Goal: Task Accomplishment & Management: Complete application form

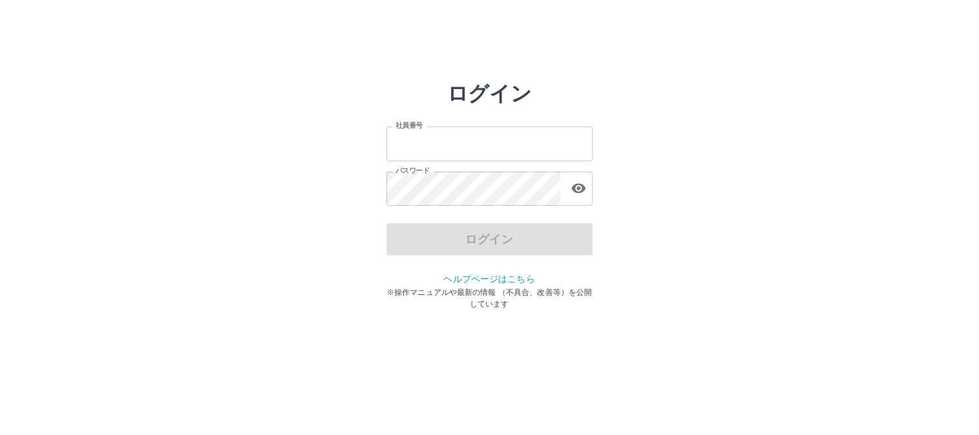
type input "*******"
click at [539, 240] on div "ログイン" at bounding box center [490, 239] width 206 height 32
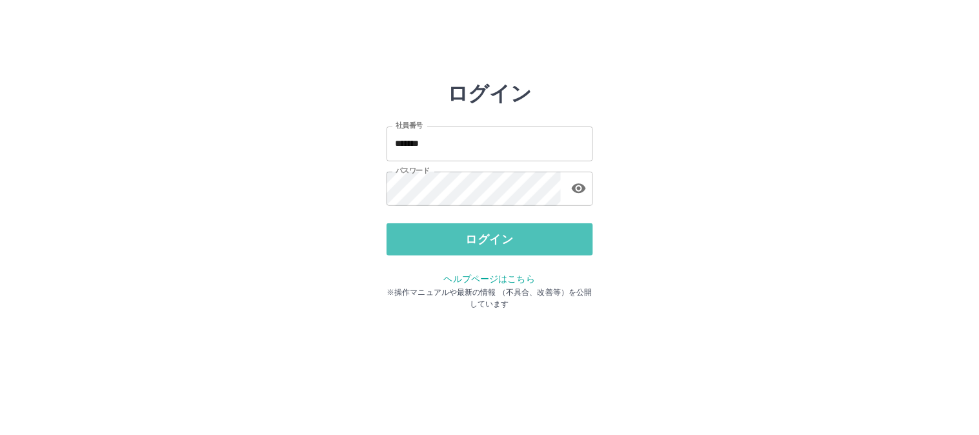
click at [539, 240] on button "ログイン" at bounding box center [490, 239] width 206 height 32
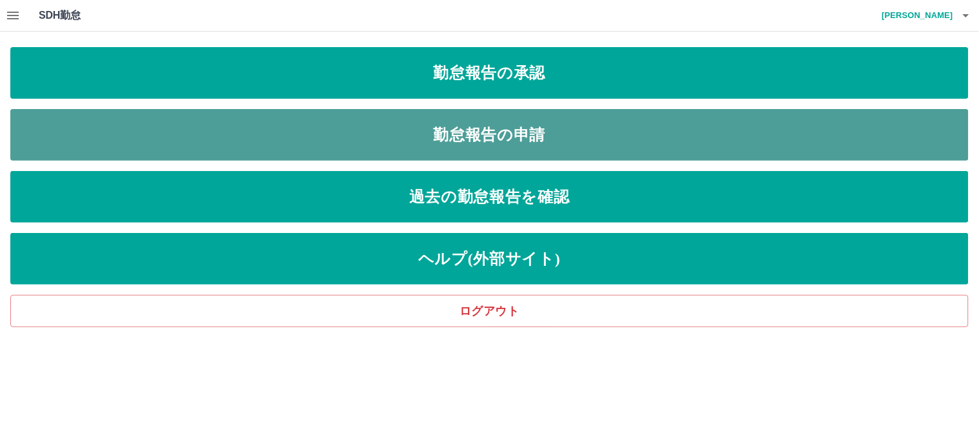
click at [465, 139] on link "勤怠報告の申請" at bounding box center [489, 135] width 958 height 52
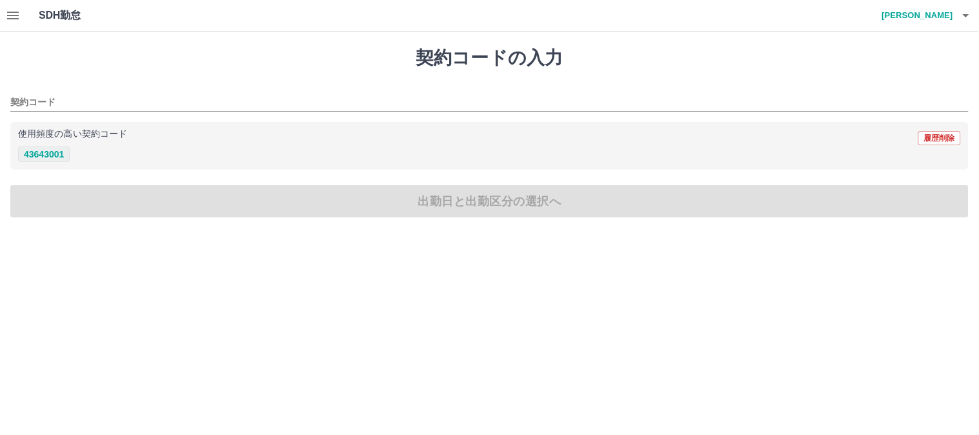
click at [52, 148] on button "43643001" at bounding box center [44, 153] width 52 height 15
type input "********"
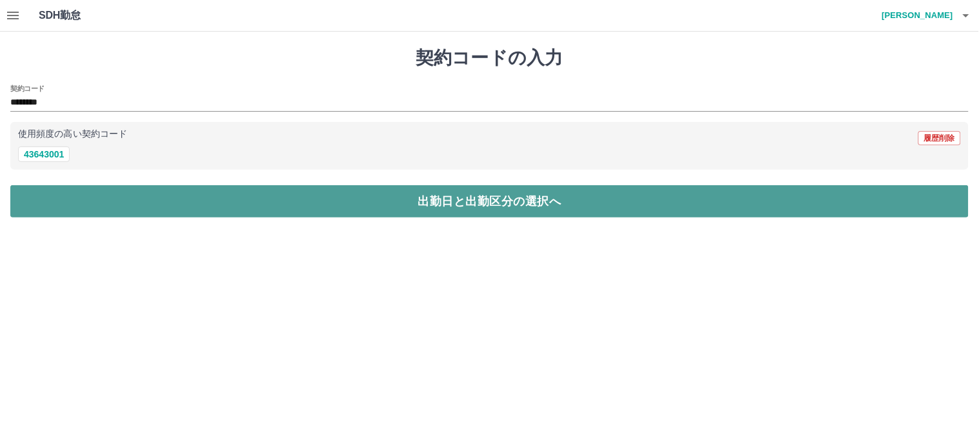
click at [41, 199] on button "出勤日と出勤区分の選択へ" at bounding box center [489, 201] width 958 height 32
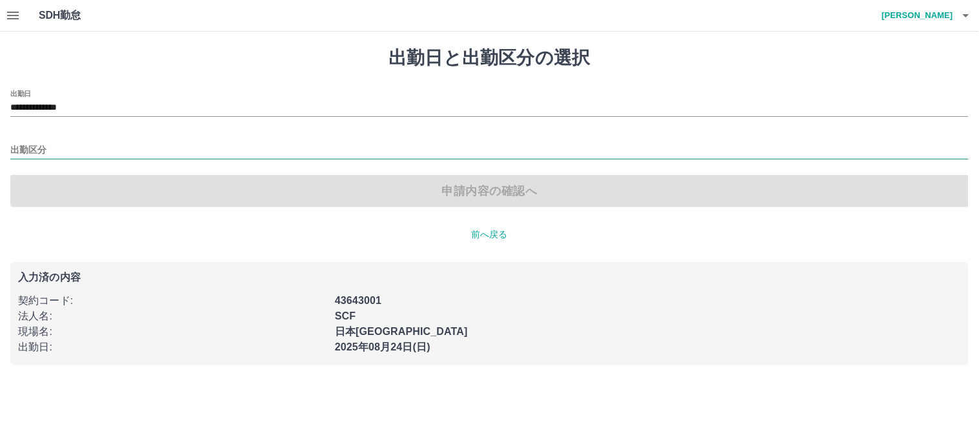
click at [44, 147] on input "出勤区分" at bounding box center [489, 151] width 958 height 16
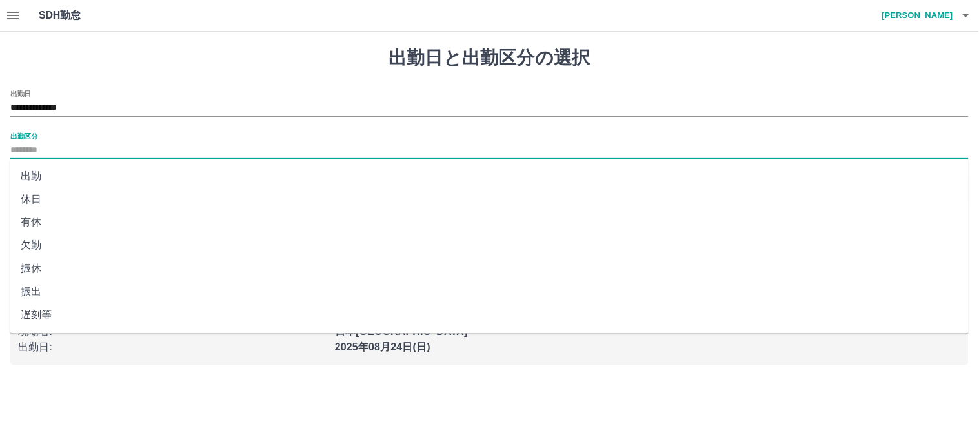
click at [41, 173] on li "出勤" at bounding box center [489, 176] width 959 height 23
type input "**"
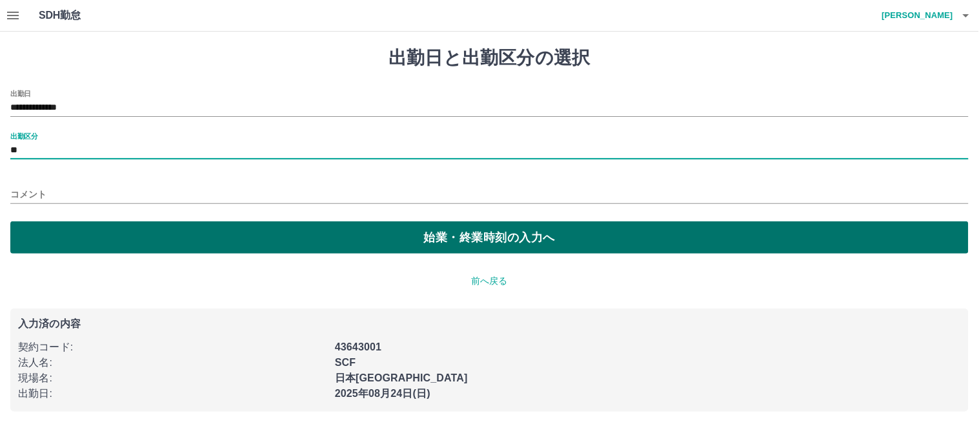
click at [61, 245] on button "始業・終業時刻の入力へ" at bounding box center [489, 237] width 958 height 32
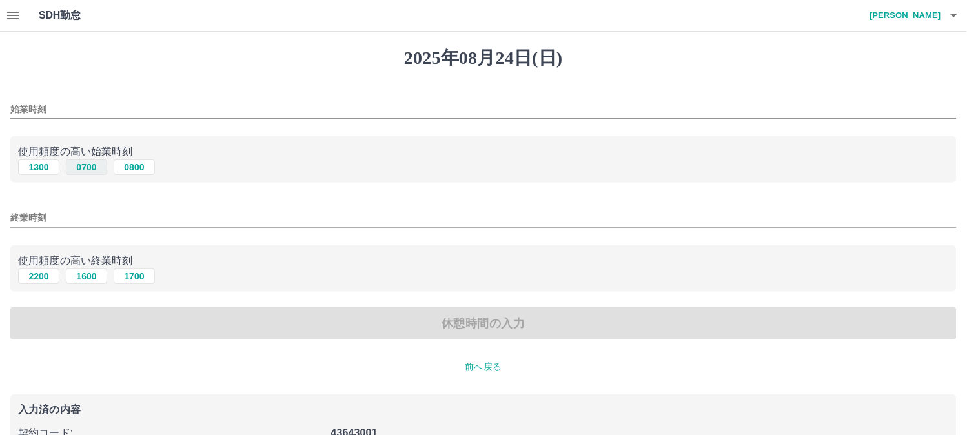
click at [91, 165] on button "0700" at bounding box center [86, 166] width 41 height 15
type input "****"
click at [93, 276] on button "1600" at bounding box center [86, 275] width 41 height 15
type input "****"
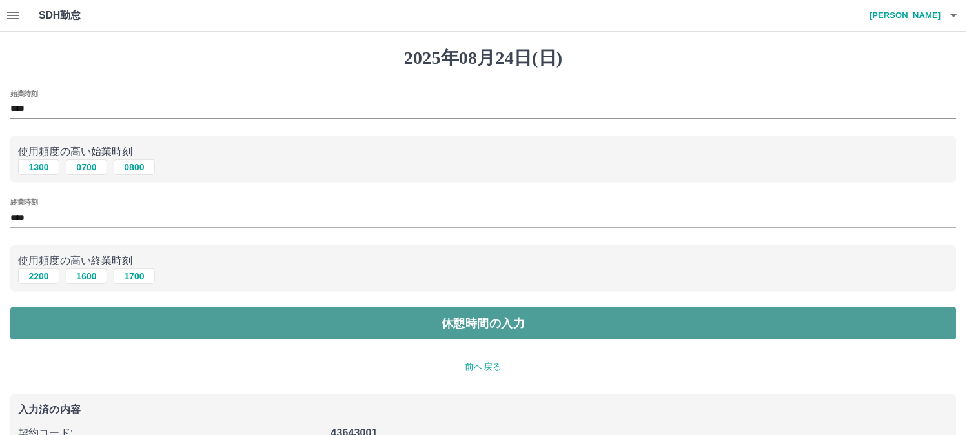
click at [86, 317] on button "休憩時間の入力" at bounding box center [483, 323] width 946 height 32
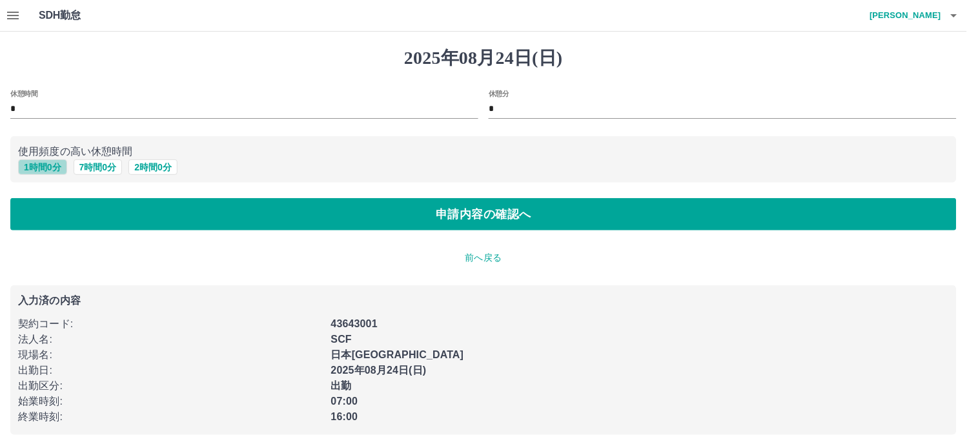
click at [45, 168] on button "1 時間 0 分" at bounding box center [42, 166] width 49 height 15
type input "*"
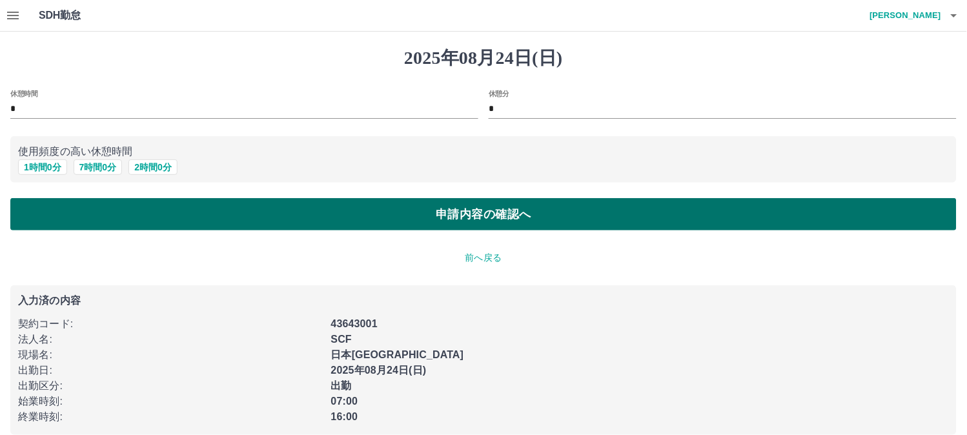
click at [55, 207] on button "申請内容の確認へ" at bounding box center [483, 214] width 946 height 32
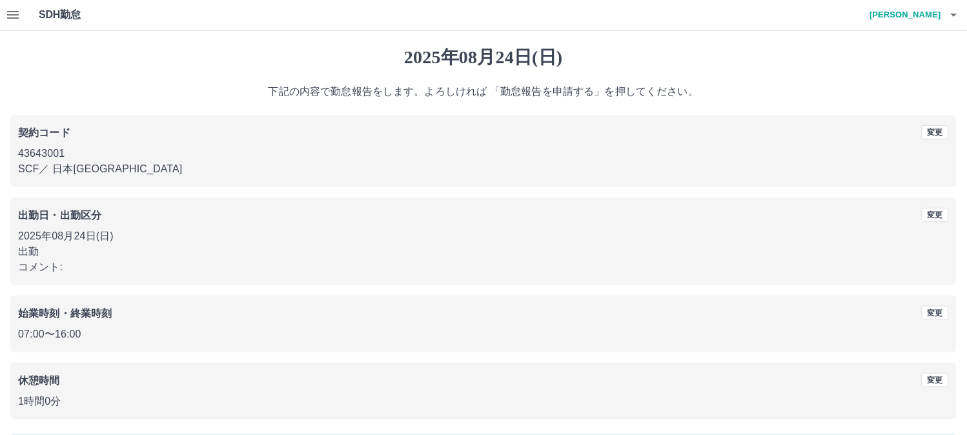
scroll to position [48, 0]
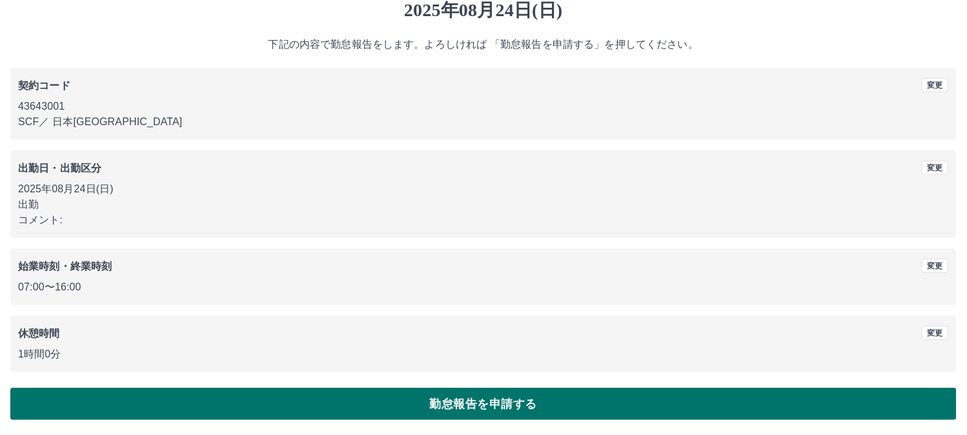
click at [265, 397] on button "勤怠報告を申請する" at bounding box center [483, 404] width 946 height 32
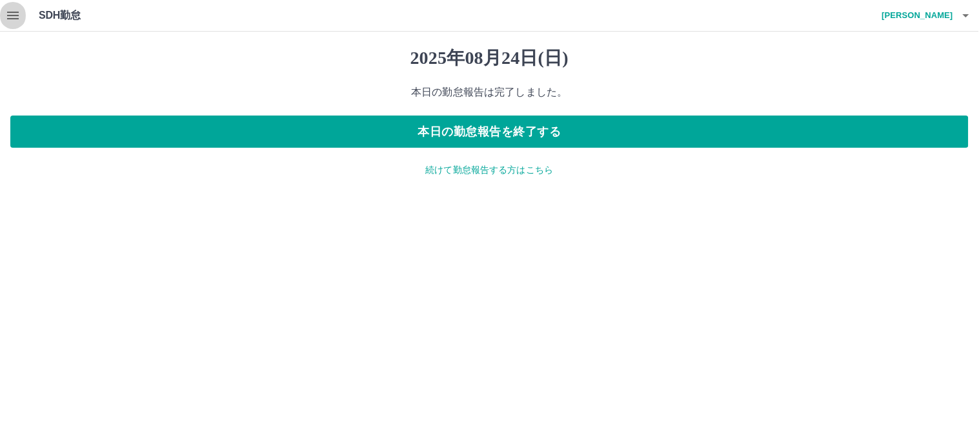
click at [7, 14] on icon "button" at bounding box center [12, 15] width 15 height 15
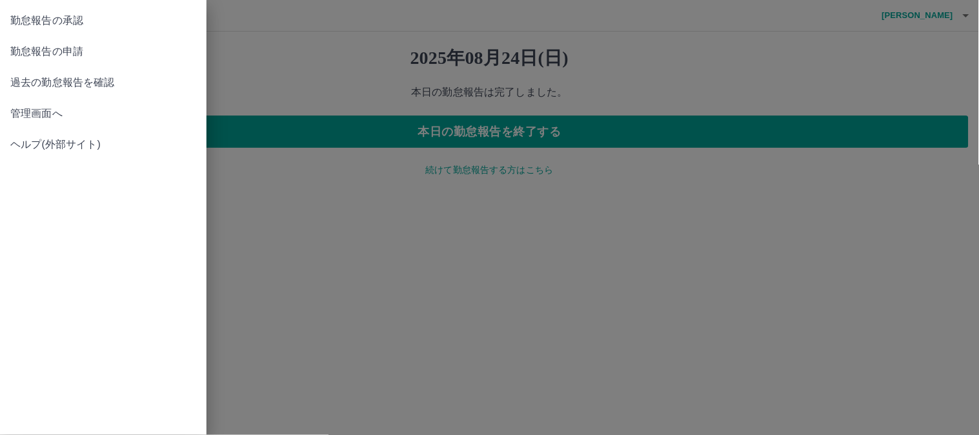
click at [39, 24] on span "勤怠報告の承認" at bounding box center [103, 20] width 186 height 15
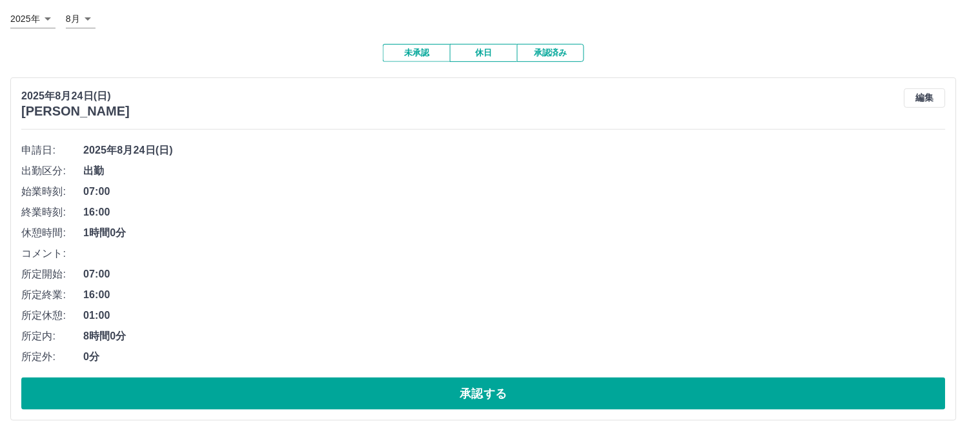
scroll to position [77, 0]
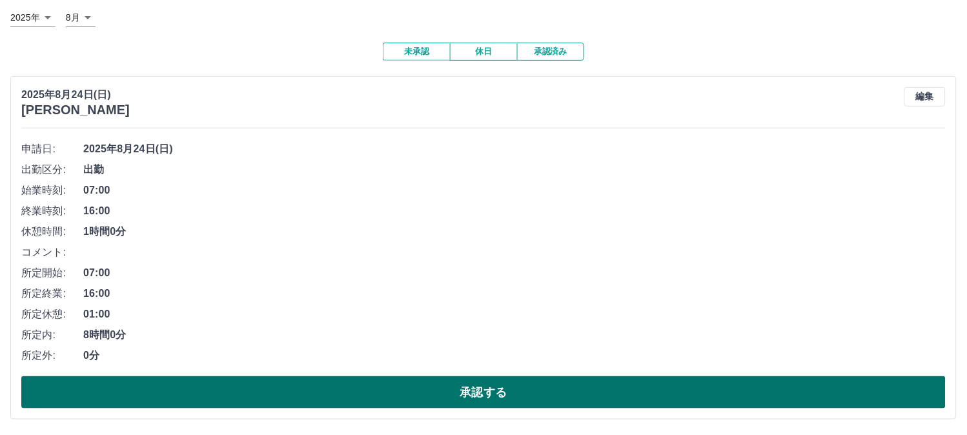
click at [441, 391] on button "承認する" at bounding box center [483, 392] width 924 height 32
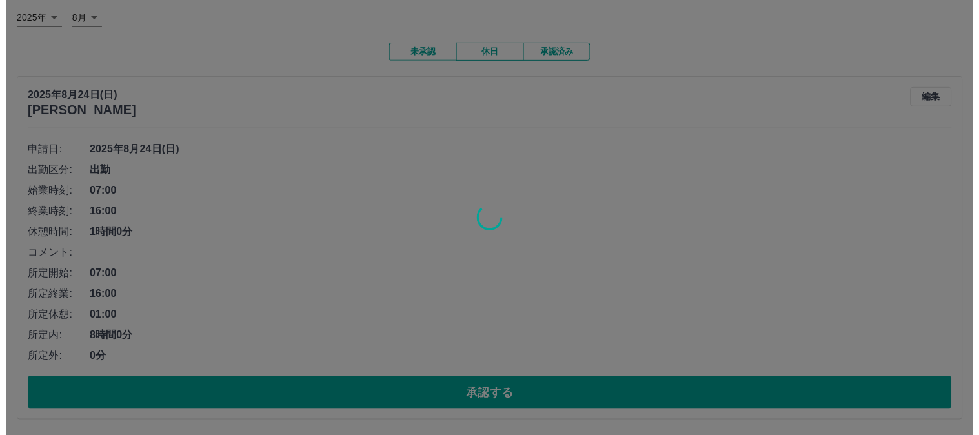
scroll to position [0, 0]
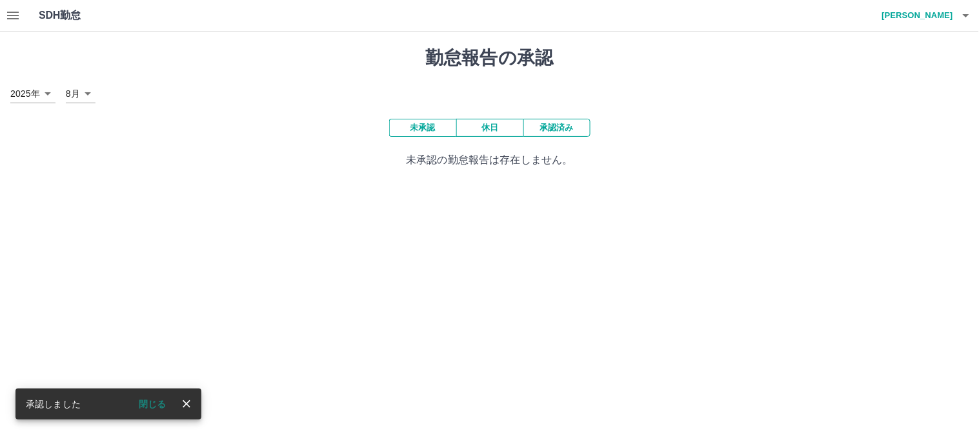
click at [964, 15] on icon "button" at bounding box center [965, 15] width 15 height 15
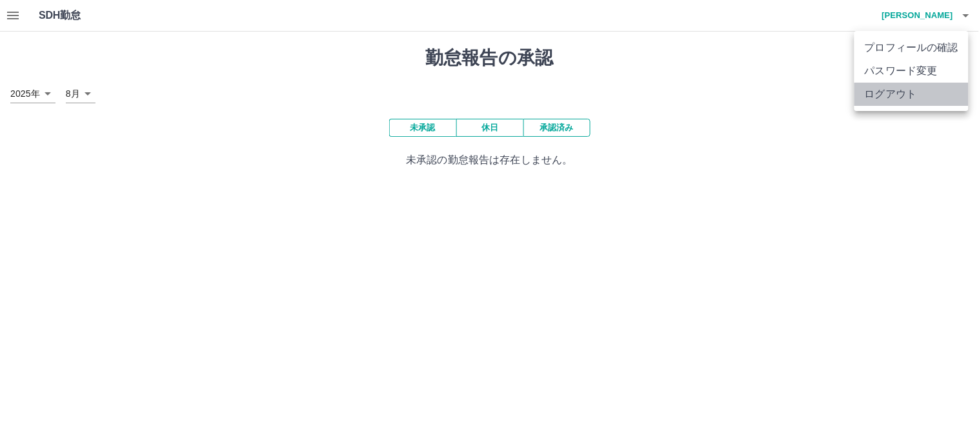
click at [889, 91] on li "ログアウト" at bounding box center [911, 94] width 114 height 23
